Goal: Task Accomplishment & Management: Manage account settings

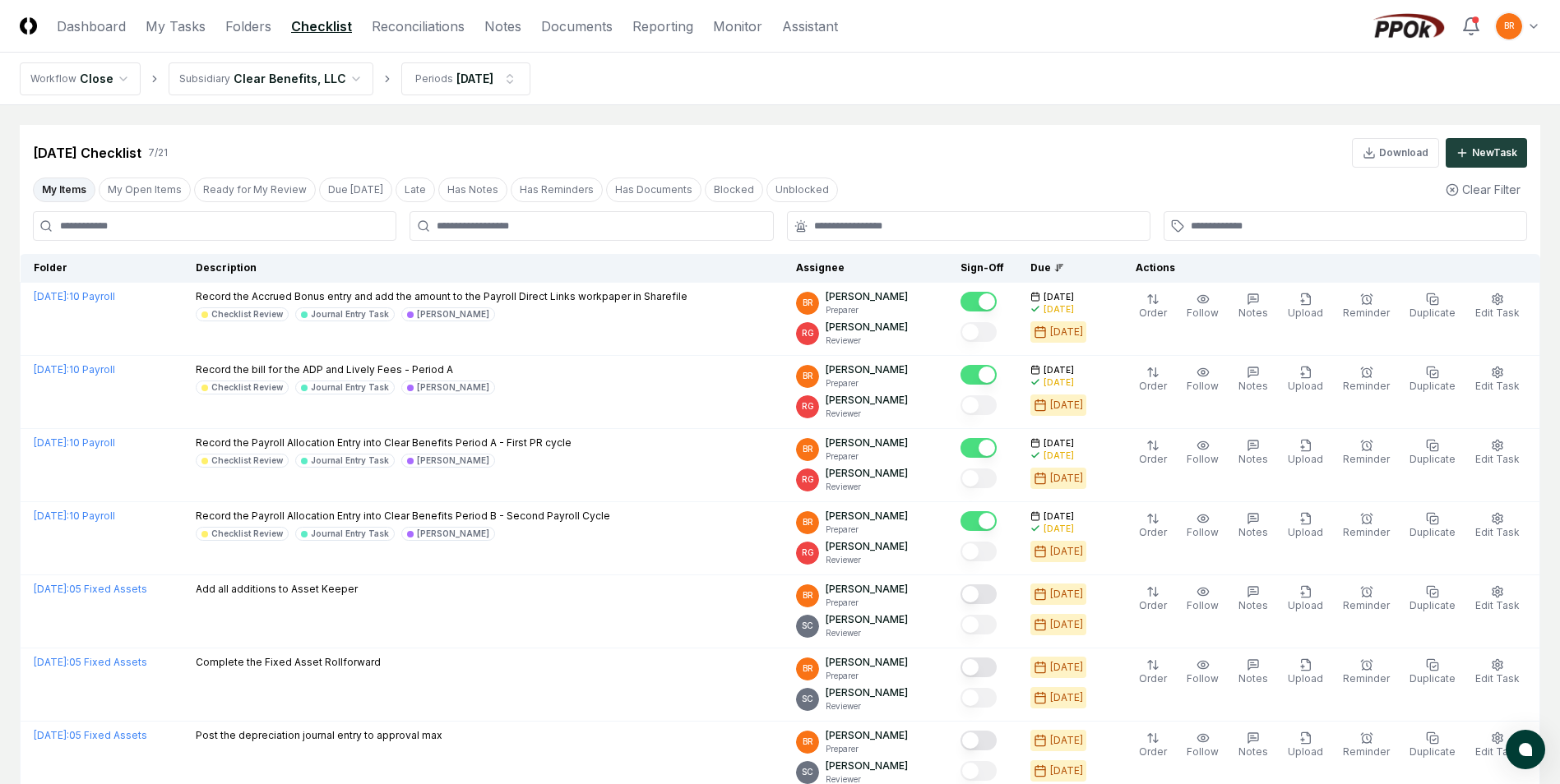
click at [336, 71] on html "CloseCore Dashboard My Tasks Folders Checklist Reconciliations Notes Documents …" at bounding box center [780, 457] width 1560 height 913
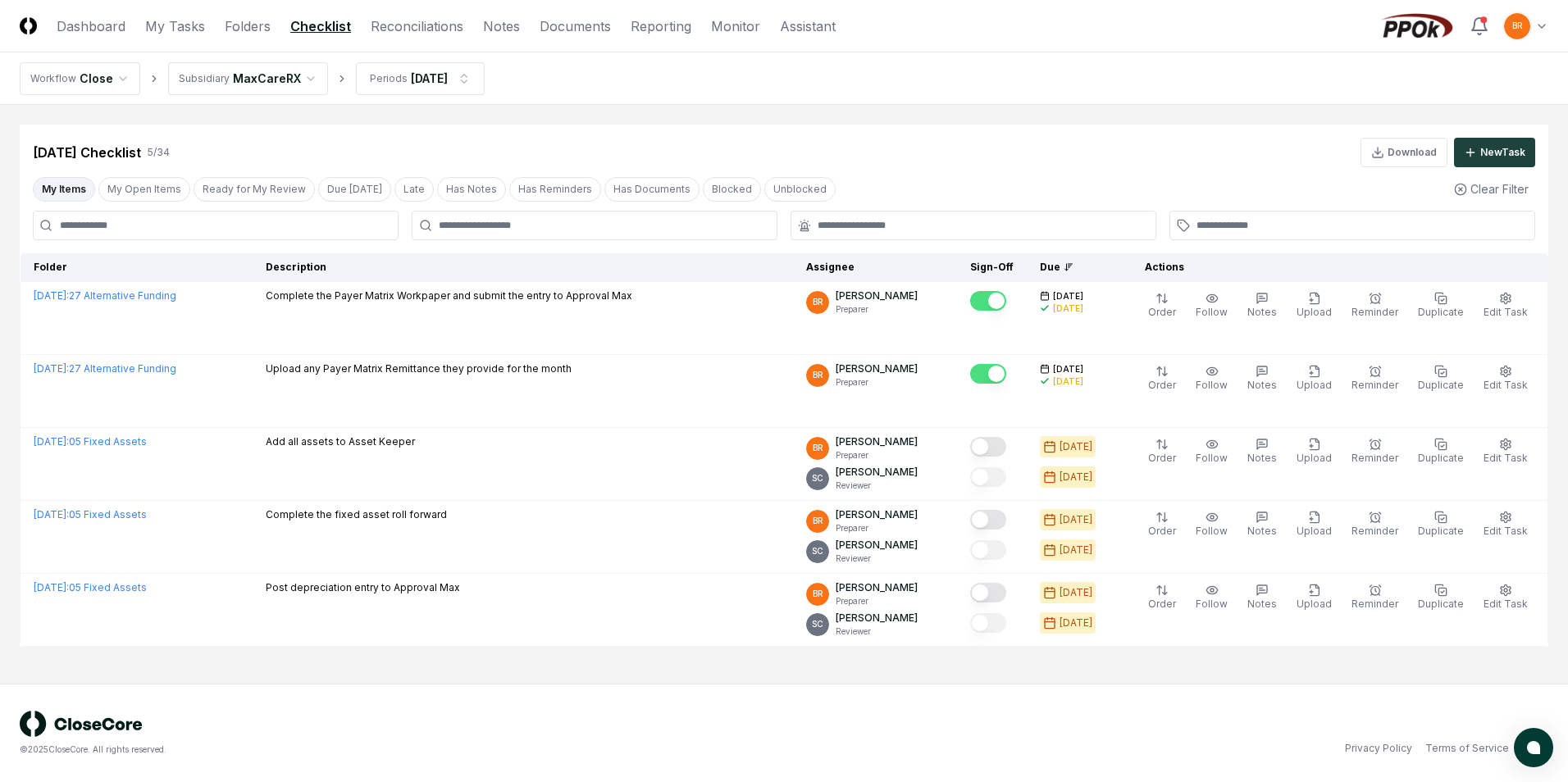
click at [283, 80] on html "CloseCore Dashboard My Tasks Folders Checklist Reconciliations Notes Documents …" at bounding box center [784, 391] width 1568 height 782
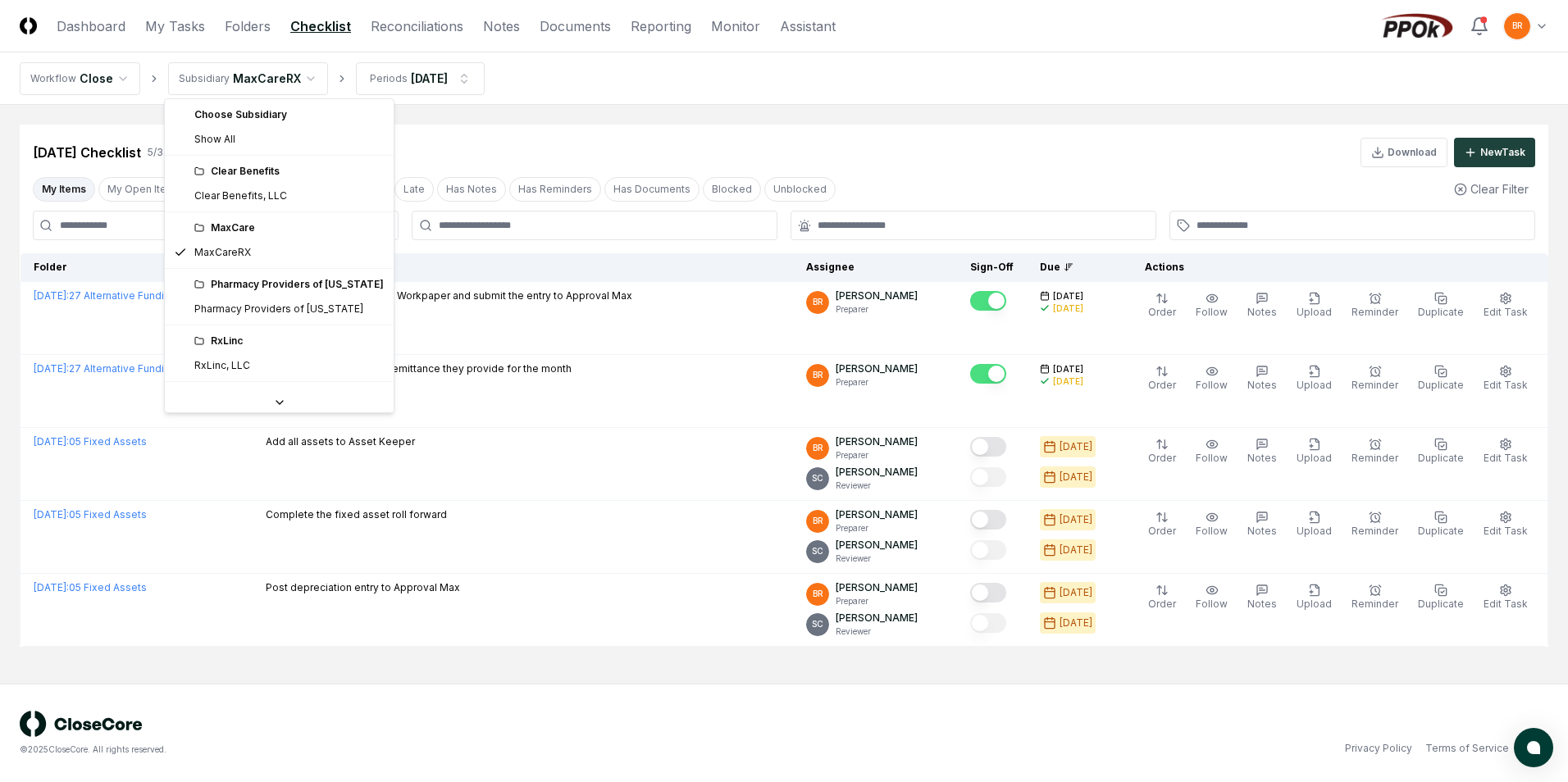
click at [314, 334] on div "RxLinc" at bounding box center [288, 340] width 190 height 15
click at [237, 347] on div "RxLinc" at bounding box center [288, 340] width 190 height 15
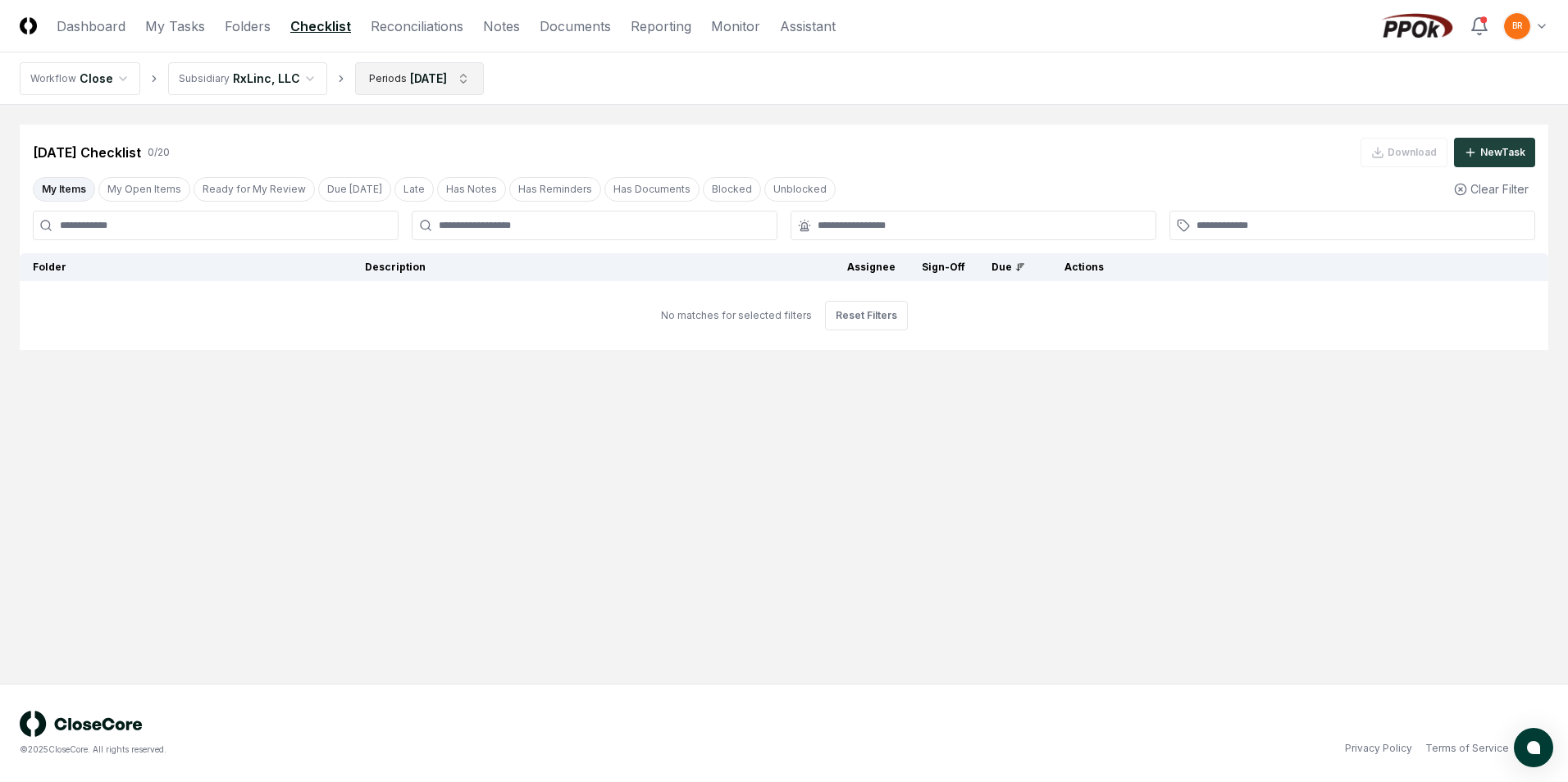
click at [466, 80] on html "CloseCore Dashboard My Tasks Folders Checklist Reconciliations Notes Documents …" at bounding box center [784, 391] width 1568 height 782
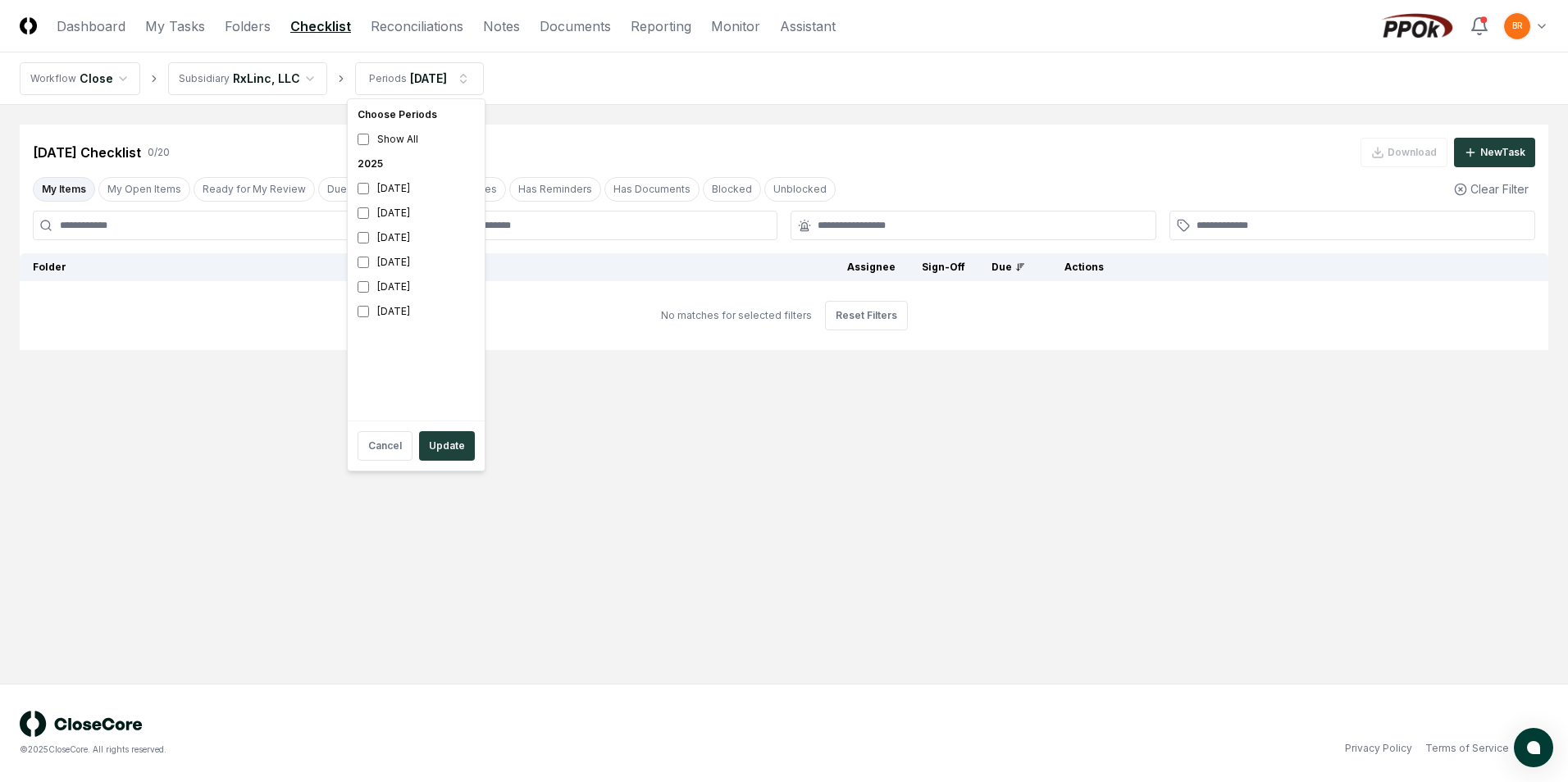
click at [1148, 161] on html "CloseCore Dashboard My Tasks Folders Checklist Reconciliations Notes Documents …" at bounding box center [784, 391] width 1568 height 782
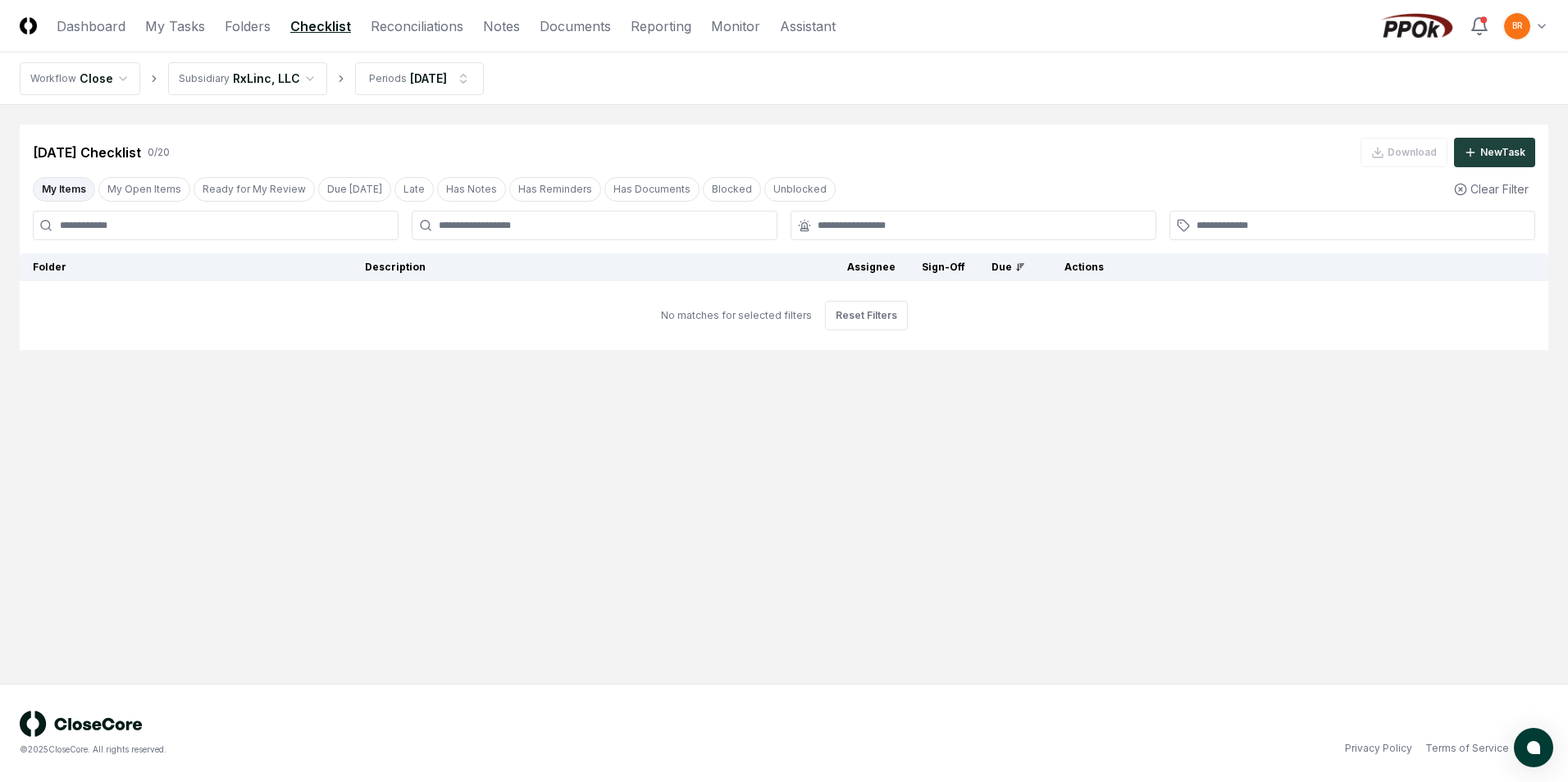
click at [251, 81] on html "CloseCore Dashboard My Tasks Folders Checklist Reconciliations Notes Documents …" at bounding box center [784, 391] width 1568 height 782
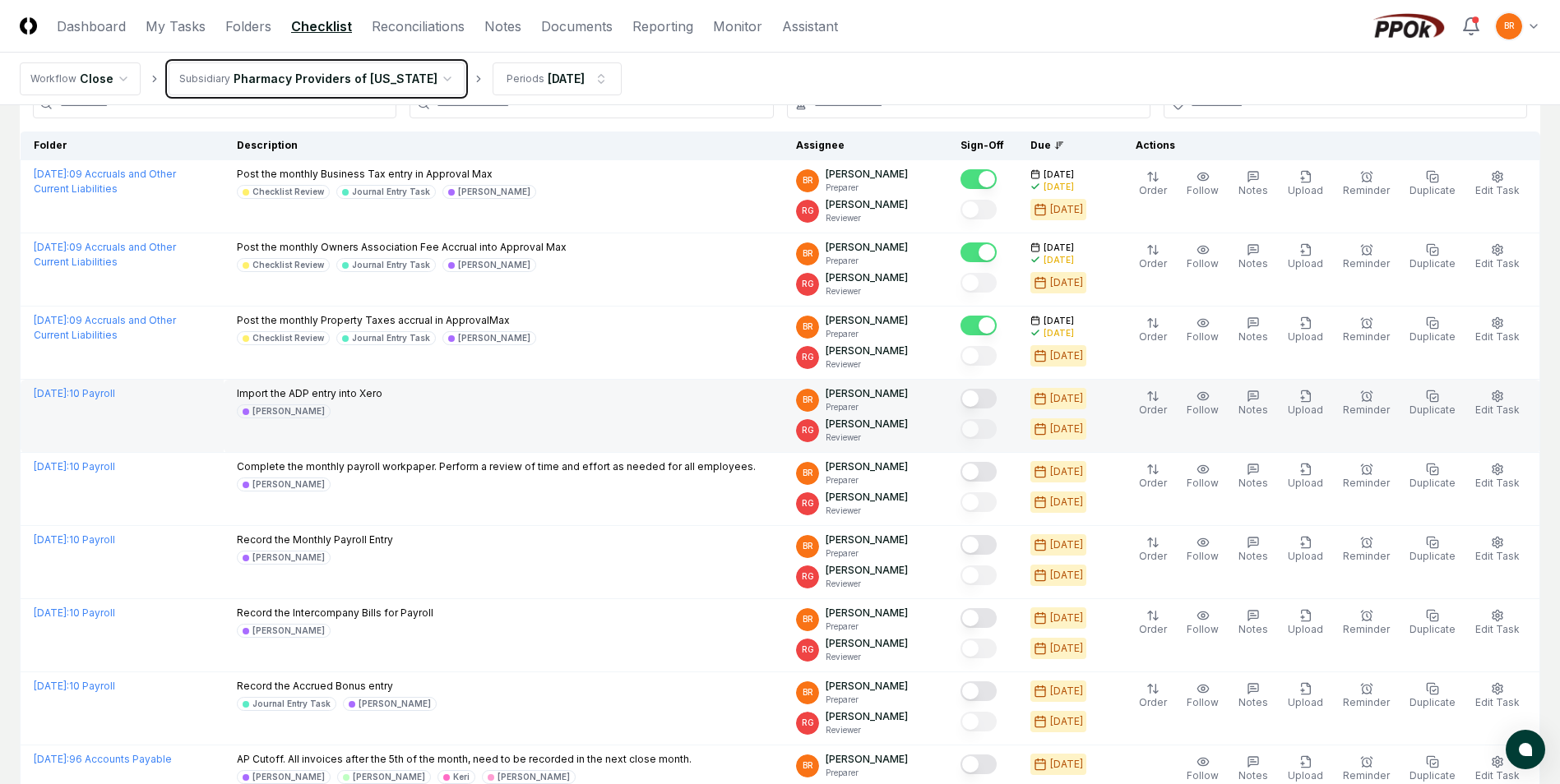
scroll to position [164, 0]
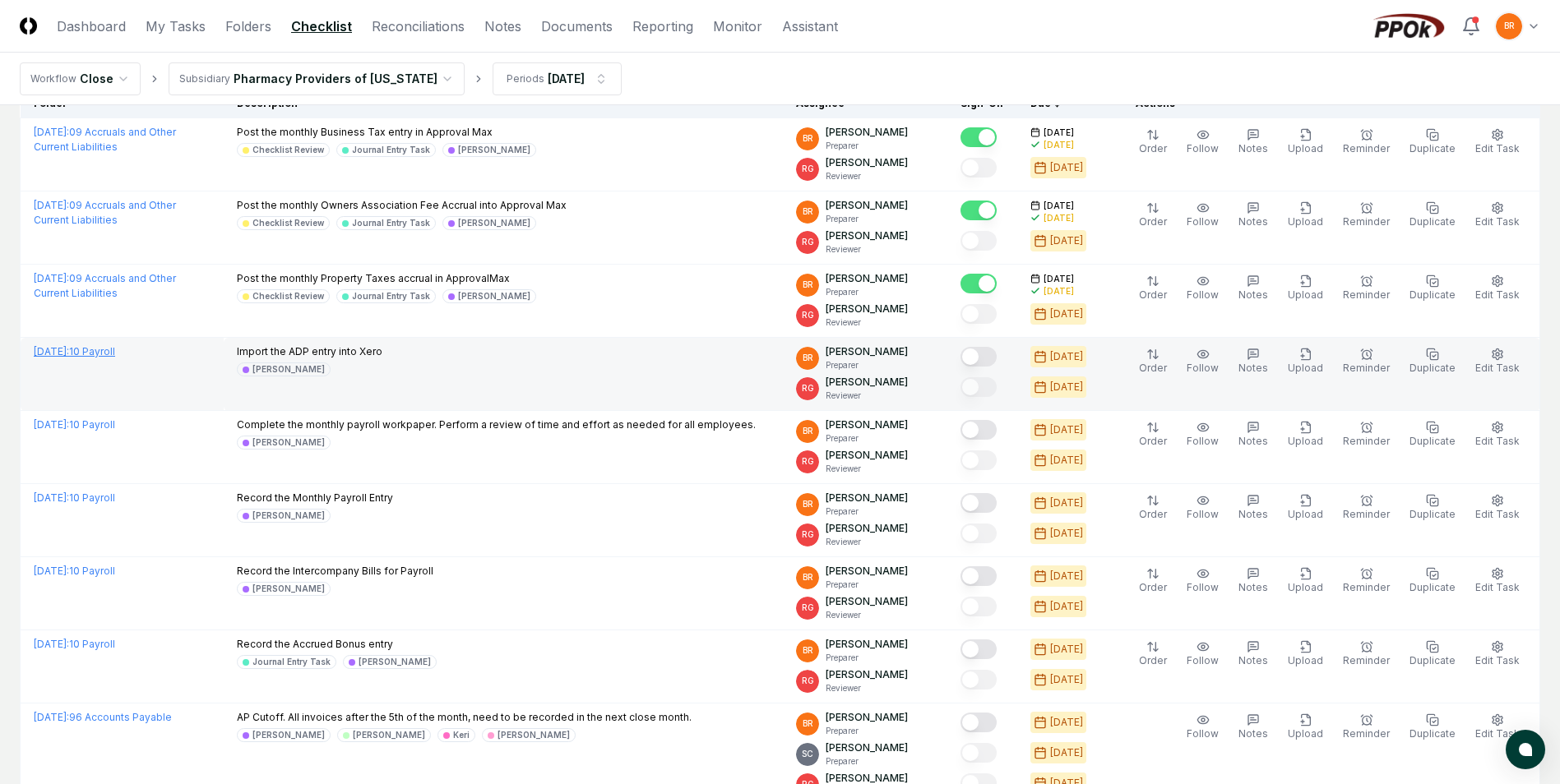
click at [116, 352] on link "[DATE] : 10 Payroll" at bounding box center [75, 352] width 82 height 12
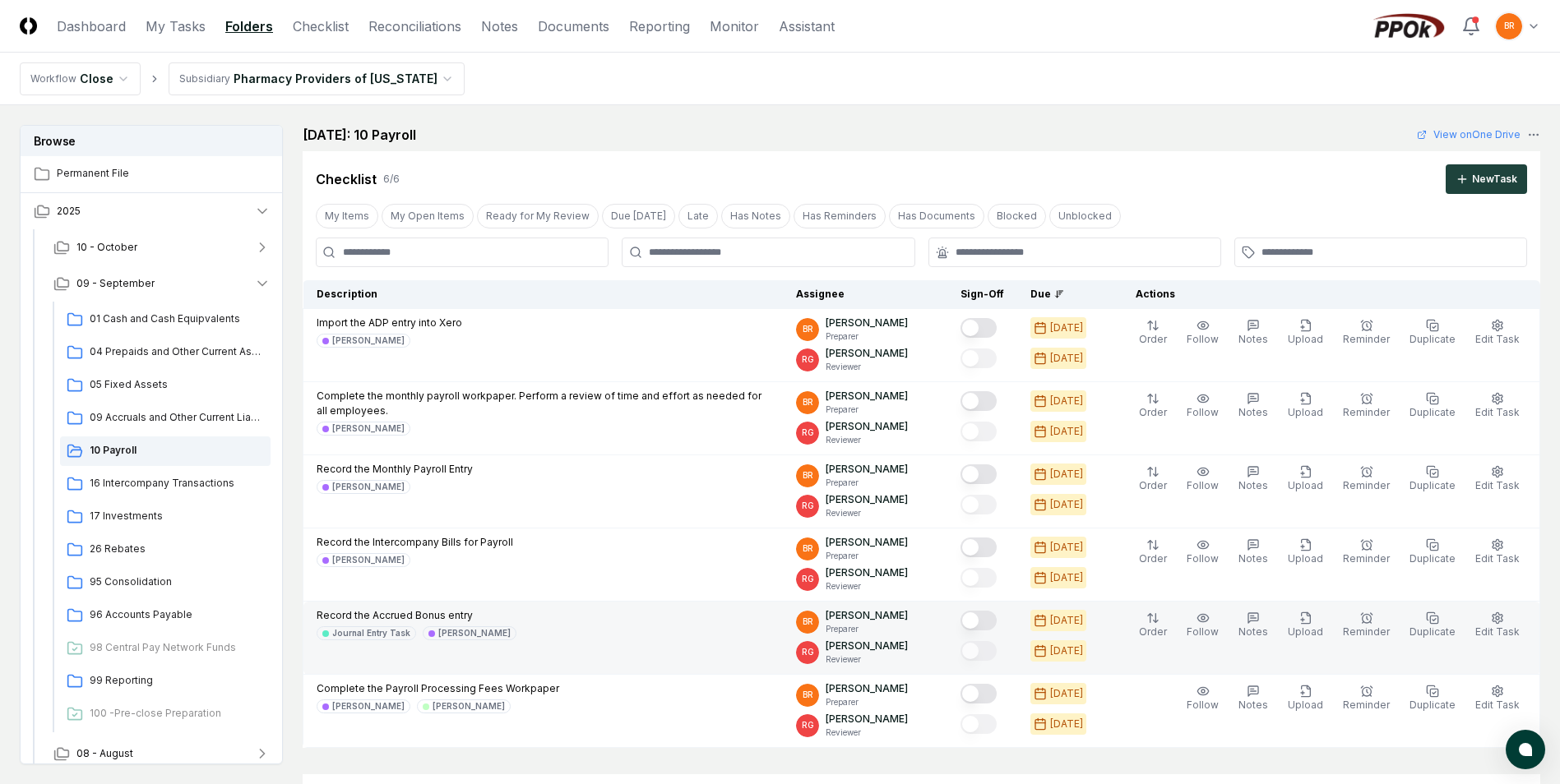
click at [983, 616] on button "Mark complete" at bounding box center [979, 620] width 36 height 20
